Goal: Transaction & Acquisition: Purchase product/service

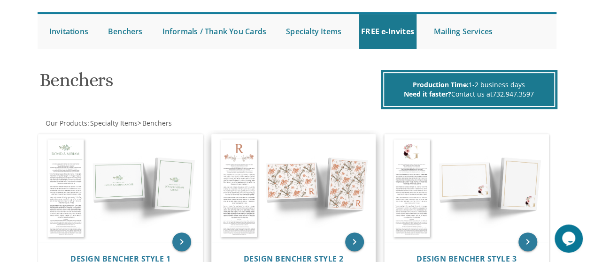
scroll to position [188, 0]
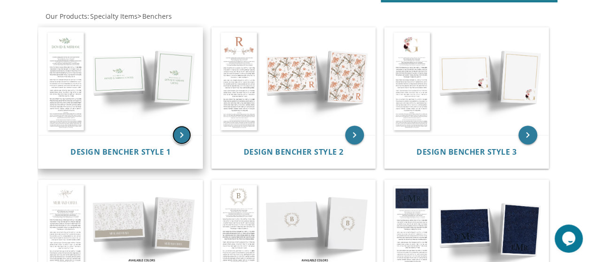
click at [180, 139] on icon "keyboard_arrow_right" at bounding box center [181, 135] width 19 height 19
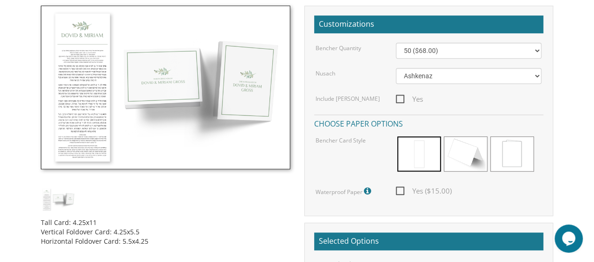
scroll to position [141, 0]
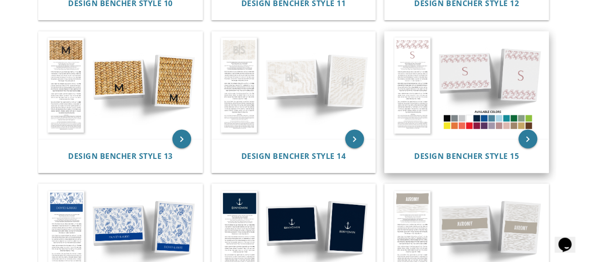
scroll to position [892, 0]
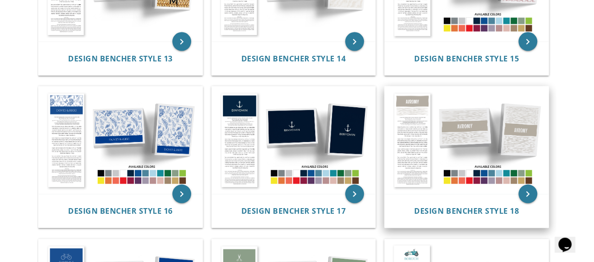
click at [512, 172] on img at bounding box center [467, 141] width 164 height 108
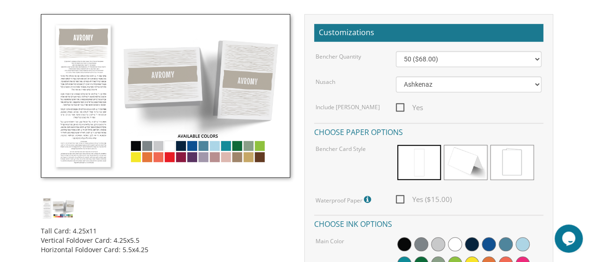
scroll to position [282, 0]
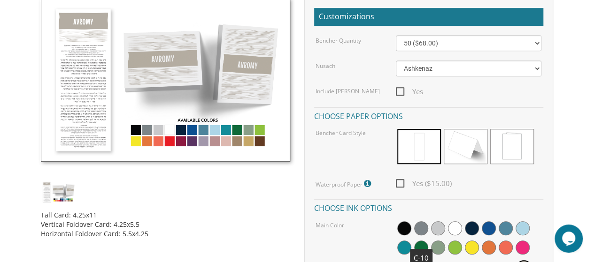
click at [419, 246] on span at bounding box center [421, 248] width 14 height 14
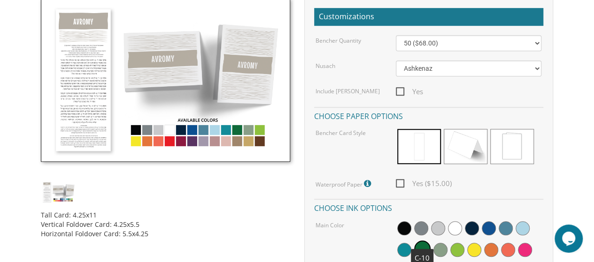
click at [421, 245] on span at bounding box center [422, 249] width 16 height 16
click at [67, 199] on img at bounding box center [58, 192] width 35 height 23
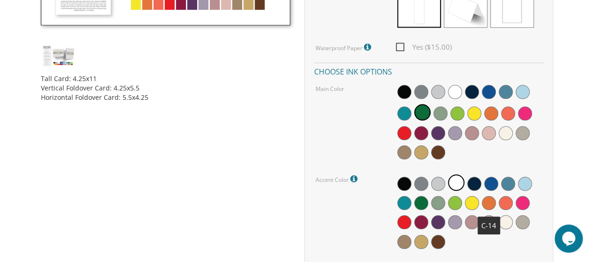
scroll to position [397, 0]
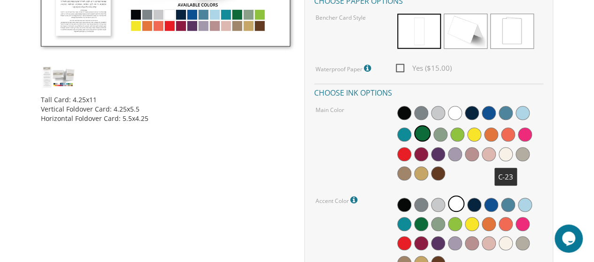
click at [505, 155] on span at bounding box center [506, 154] width 14 height 14
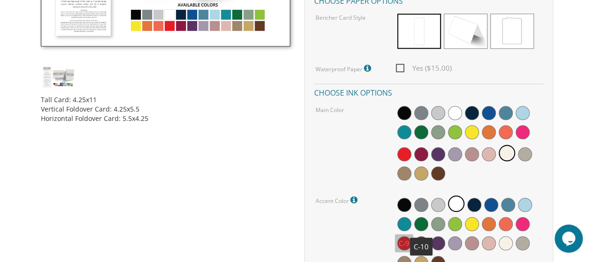
click at [418, 220] on span at bounding box center [421, 224] width 14 height 14
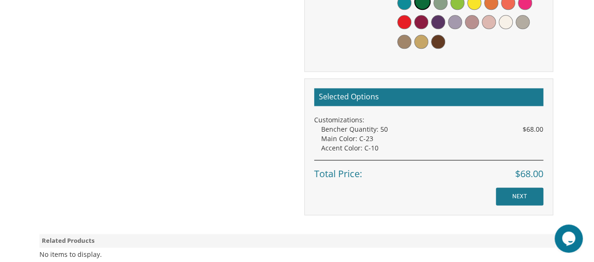
scroll to position [679, 0]
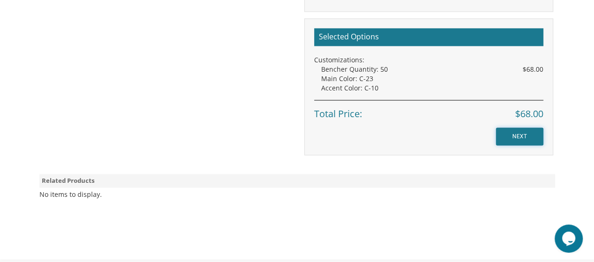
click at [508, 133] on input "NEXT" at bounding box center [519, 137] width 47 height 18
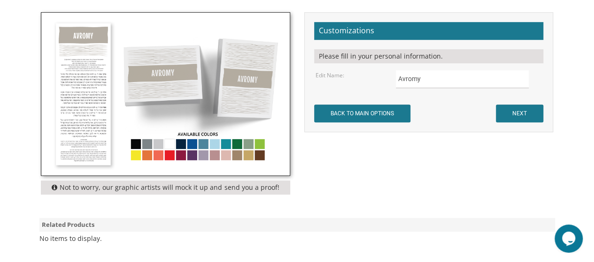
scroll to position [282, 0]
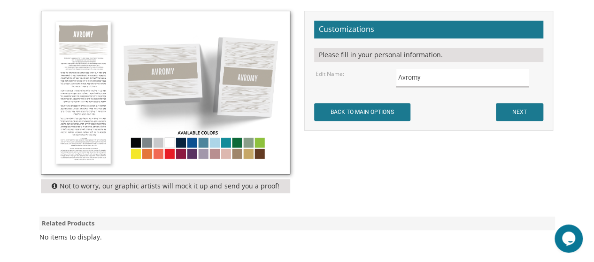
click at [437, 81] on input "Avromy" at bounding box center [462, 78] width 133 height 18
type input "A"
type input "[PERSON_NAME]"
click at [535, 109] on input "NEXT" at bounding box center [519, 112] width 47 height 18
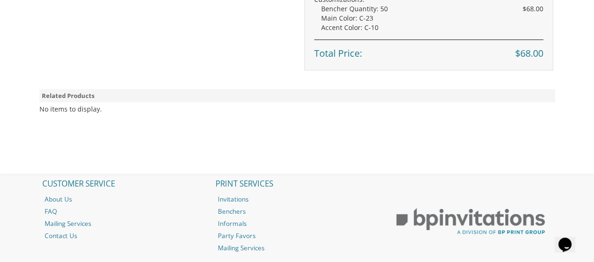
scroll to position [516, 0]
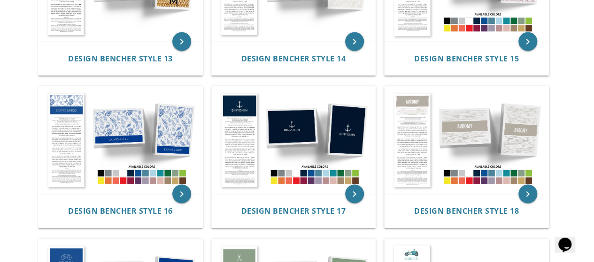
scroll to position [1080, 0]
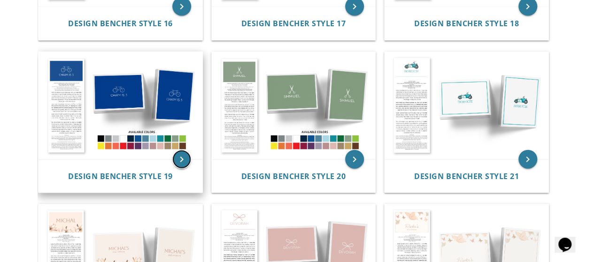
click at [184, 157] on icon "keyboard_arrow_right" at bounding box center [181, 159] width 19 height 19
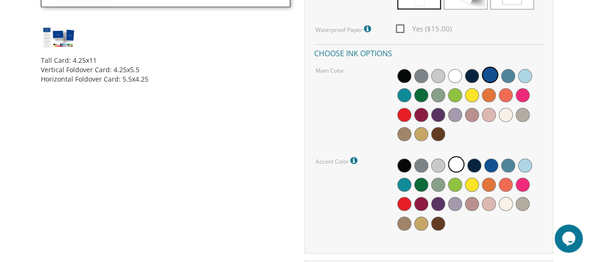
scroll to position [423, 0]
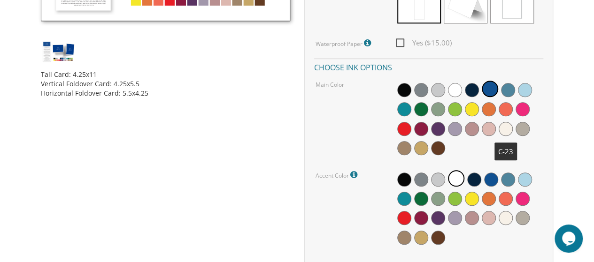
click at [506, 125] on span at bounding box center [506, 129] width 14 height 14
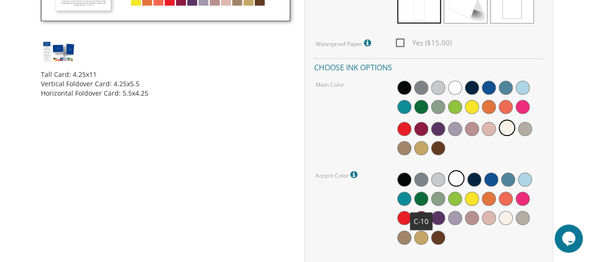
click at [423, 199] on span at bounding box center [421, 199] width 14 height 14
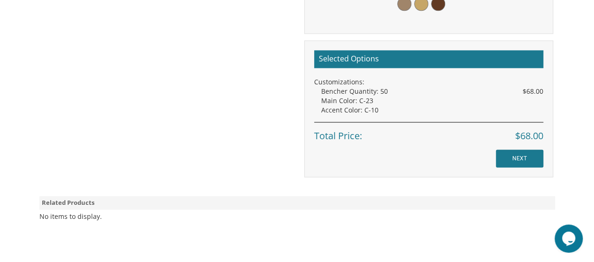
scroll to position [657, 0]
click at [563, 241] on icon "$i18n('chat', 'chat_widget')" at bounding box center [568, 239] width 13 height 14
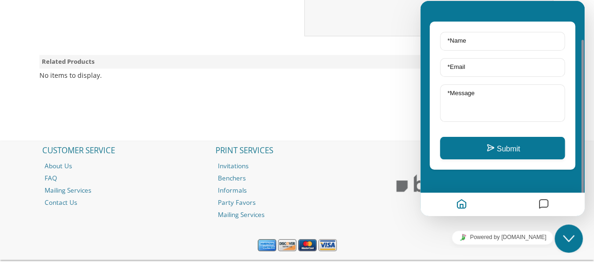
scroll to position [820, 0]
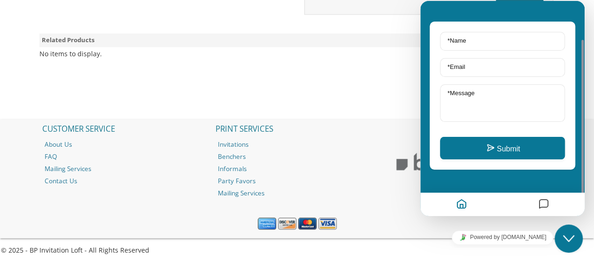
click at [387, 194] on div "CUSTOMER SERVICE About Us FAQ Mailing Services Contact Us PRINT SERVICES Invita…" at bounding box center [297, 159] width 521 height 79
click at [574, 246] on button "Close Chat This icon closes the chat window." at bounding box center [568, 239] width 28 height 28
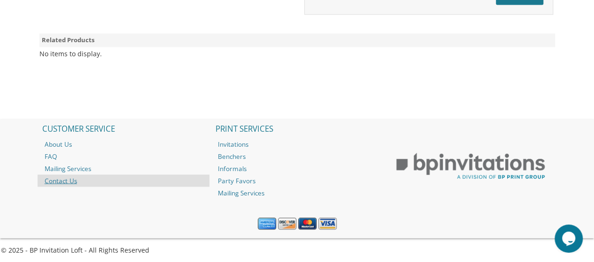
click at [62, 175] on link "Contact Us" at bounding box center [124, 181] width 172 height 12
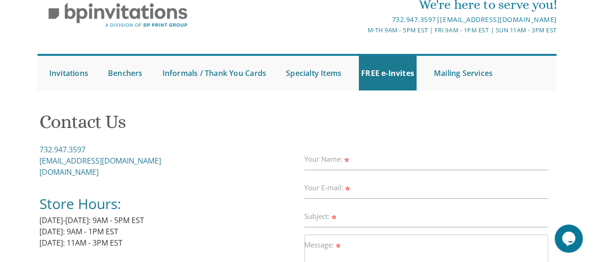
scroll to position [94, 0]
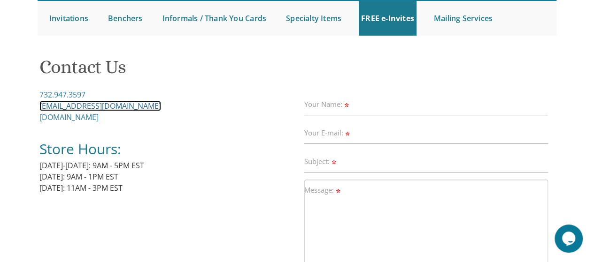
click at [91, 102] on link "[EMAIL_ADDRESS][DOMAIN_NAME]" at bounding box center [100, 106] width 122 height 10
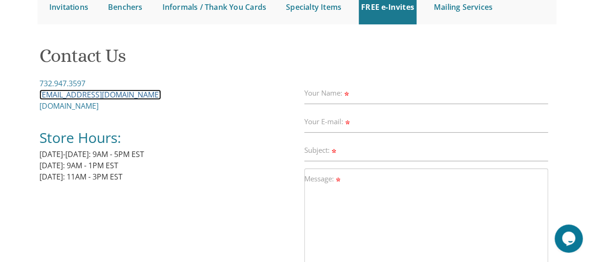
scroll to position [282, 0]
